Goal: Task Accomplishment & Management: Manage account settings

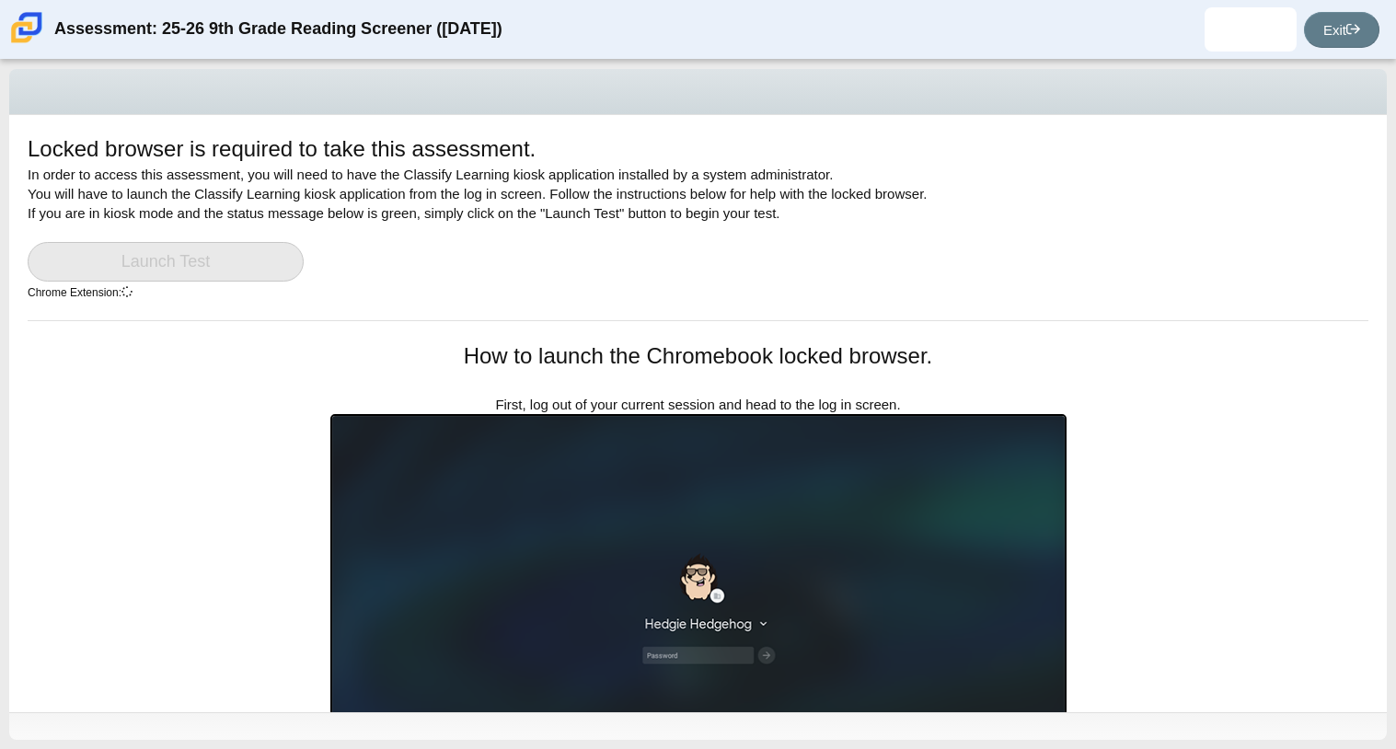
scroll to position [327, 0]
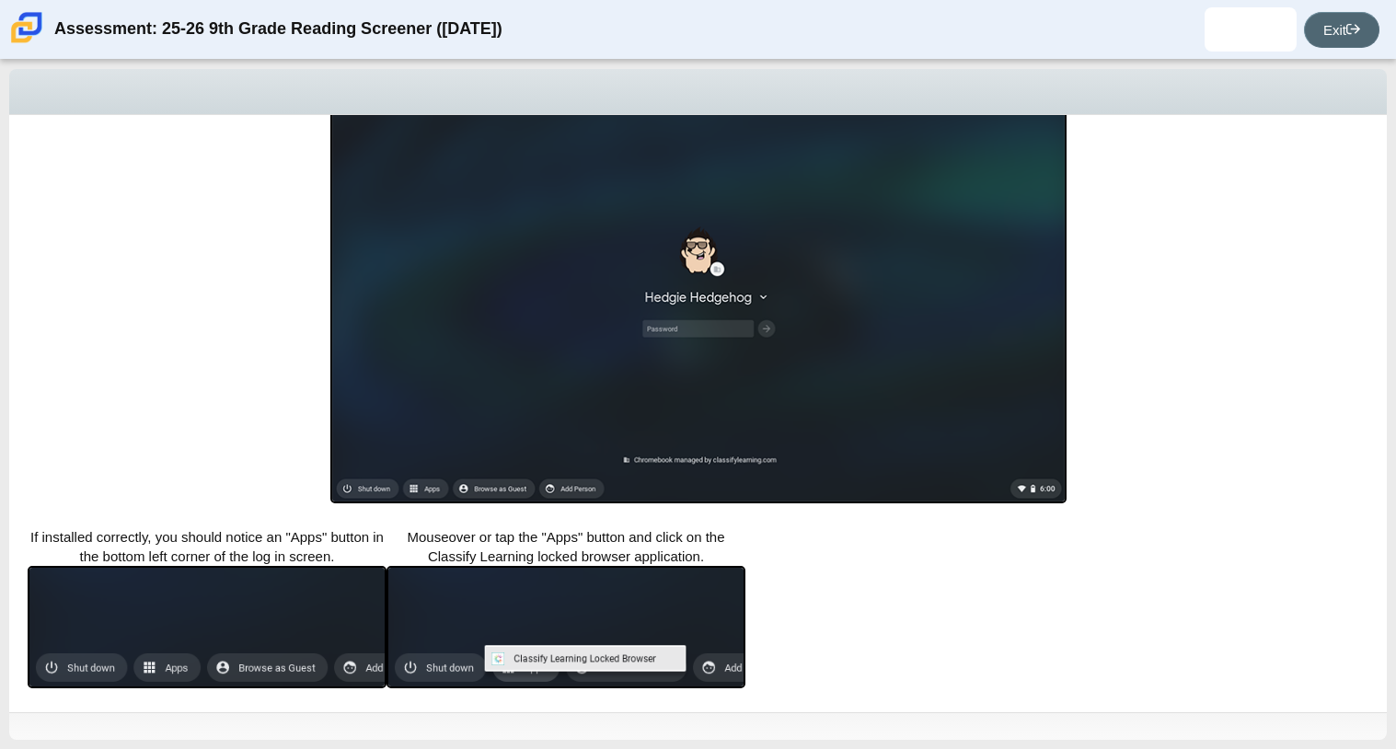
click at [1335, 17] on link "Exit" at bounding box center [1341, 30] width 75 height 36
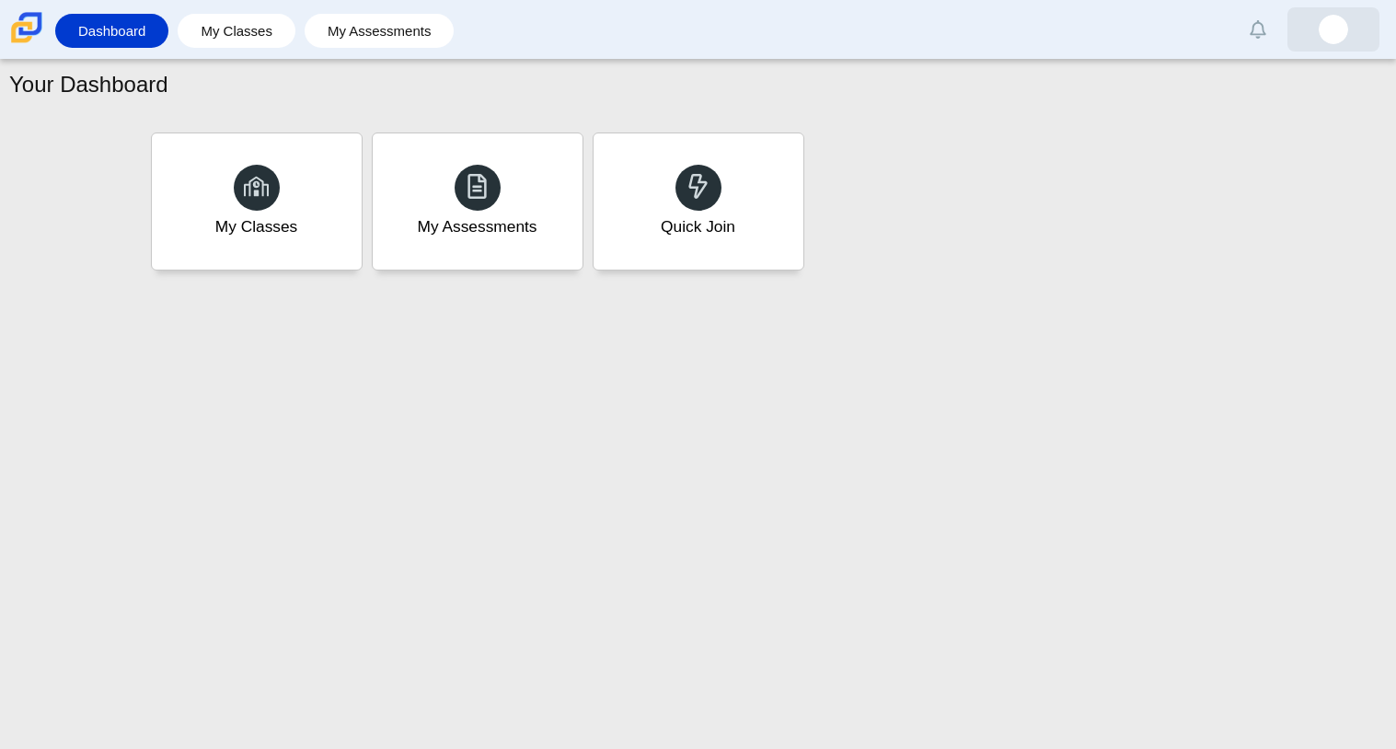
click at [1333, 29] on img at bounding box center [1332, 29] width 29 height 29
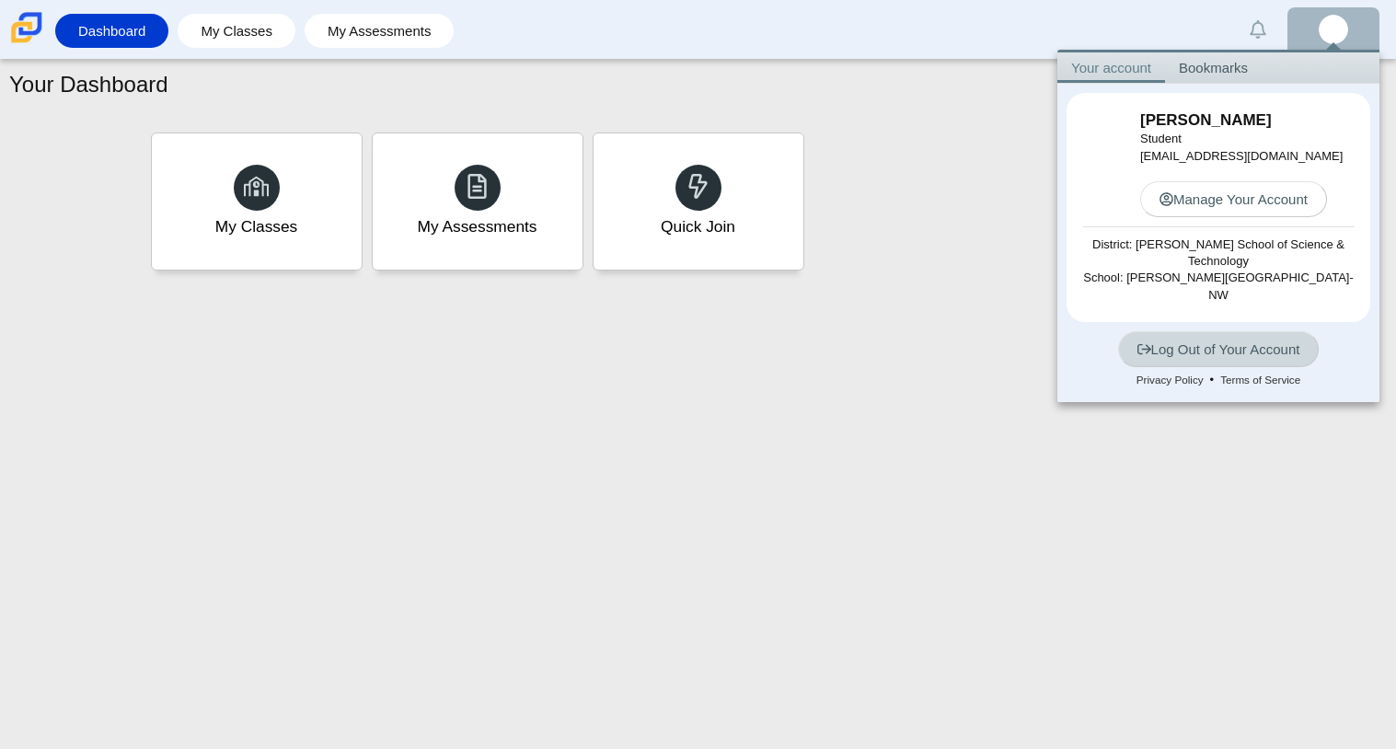
click at [1260, 331] on link "Log Out of Your Account" at bounding box center [1218, 349] width 201 height 36
